Goal: Transaction & Acquisition: Purchase product/service

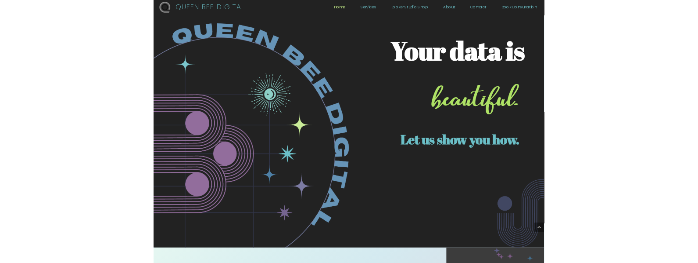
scroll to position [1864, 0]
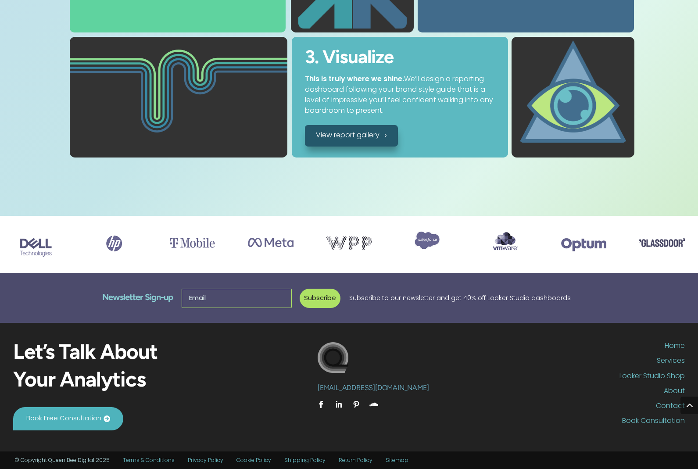
click at [209, 289] on input "Email" at bounding box center [237, 298] width 110 height 19
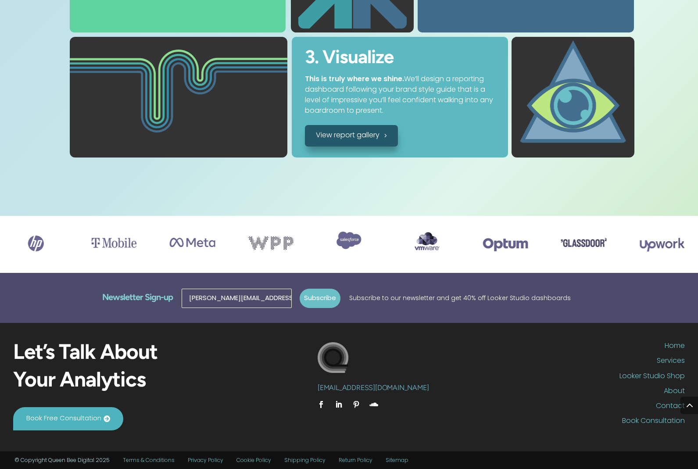
type input "erin@queenbee.digital"
click at [322, 291] on button "Subscribe" at bounding box center [320, 298] width 41 height 19
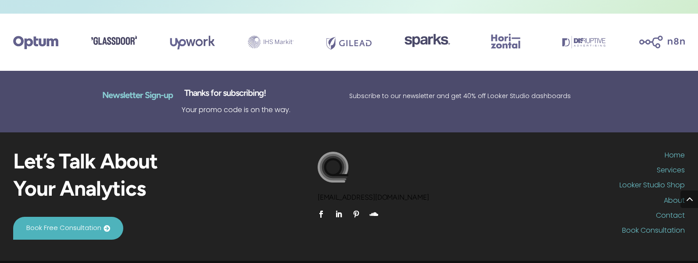
scroll to position [2087, 0]
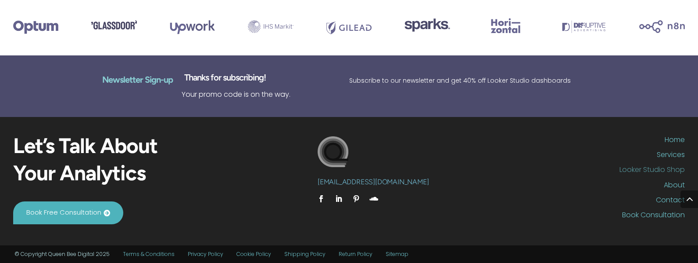
click at [639, 166] on link "Looker Studio Shop" at bounding box center [573, 171] width 224 height 11
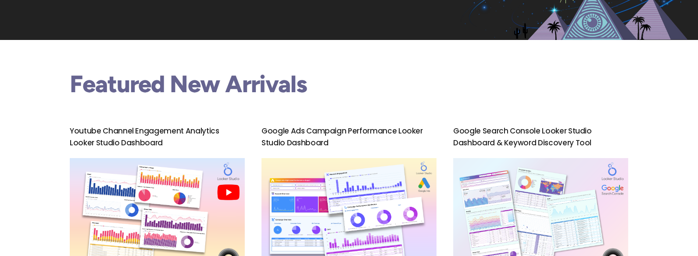
scroll to position [95, 0]
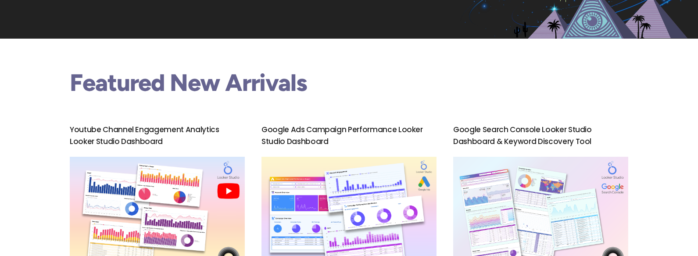
click at [523, 129] on p "Google Search Console Looker Studio Dashboard & Keyword Discovery Tool" at bounding box center [540, 136] width 175 height 24
click at [524, 129] on p "Google Search Console Looker Studio Dashboard & Keyword Discovery Tool" at bounding box center [540, 136] width 175 height 24
click at [524, 185] on (1)"] at bounding box center [540, 215] width 175 height 117
